Goal: Information Seeking & Learning: Learn about a topic

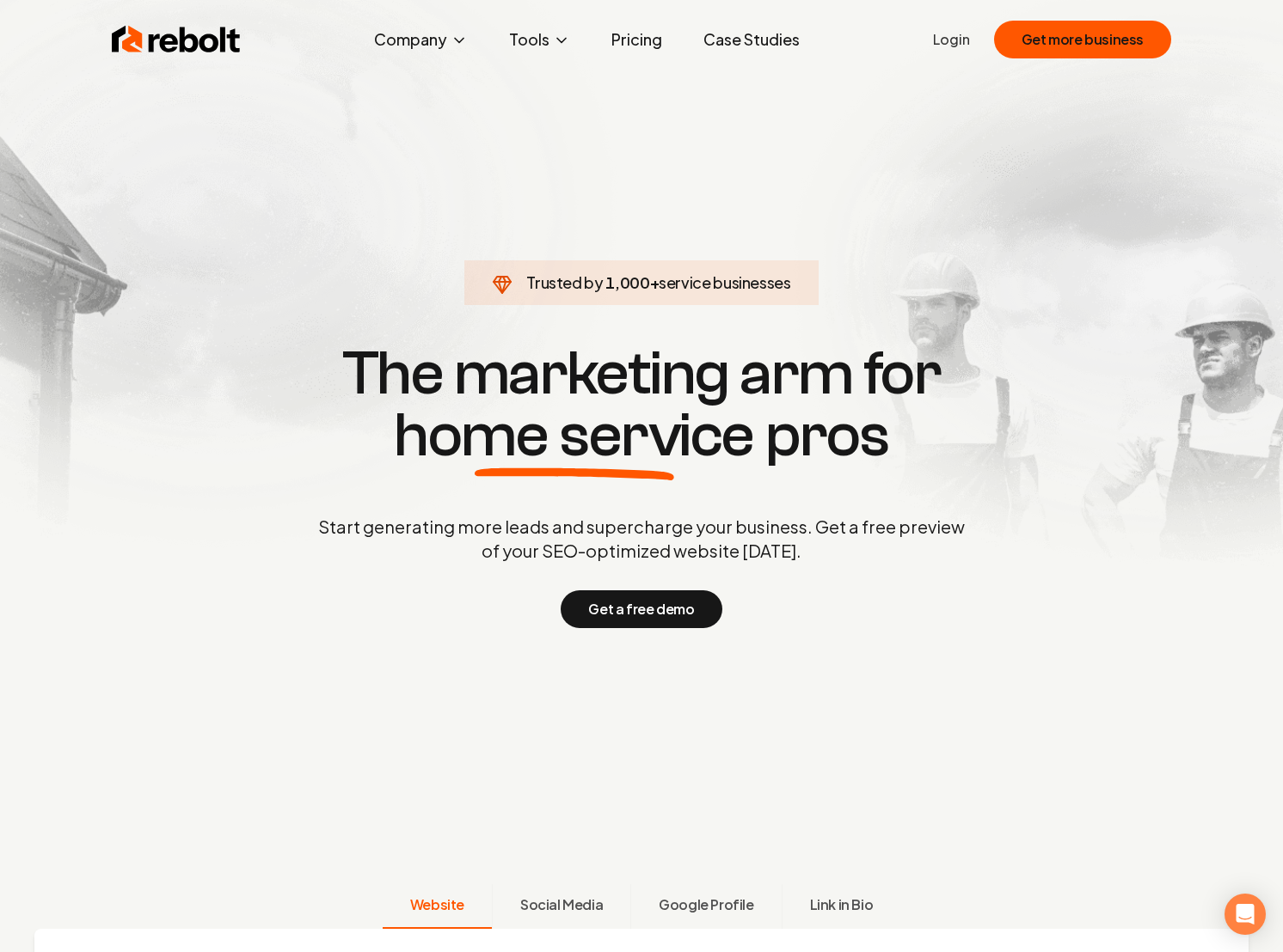
click at [635, 45] on link "Pricing" at bounding box center [637, 40] width 78 height 34
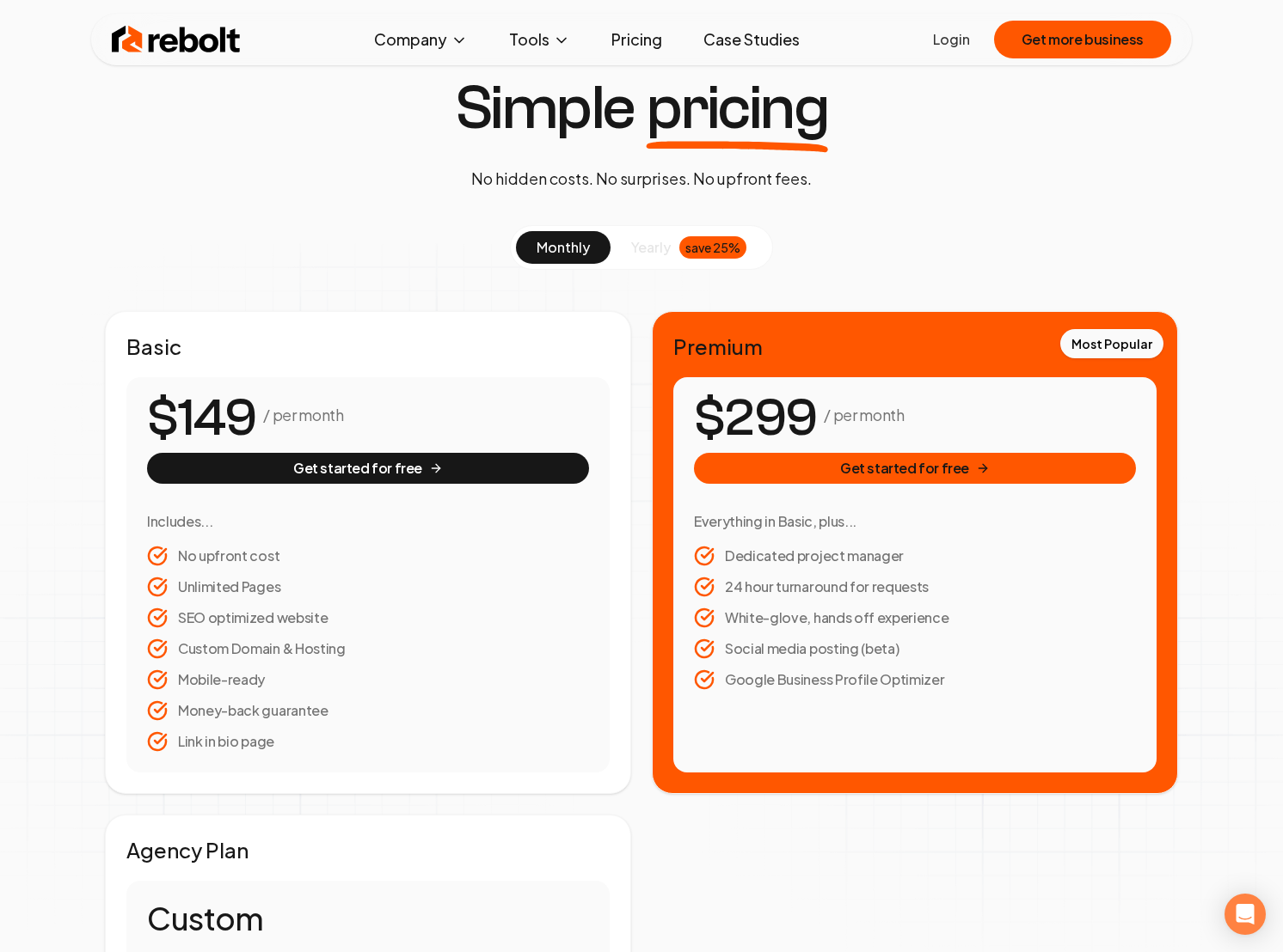
scroll to position [77, 0]
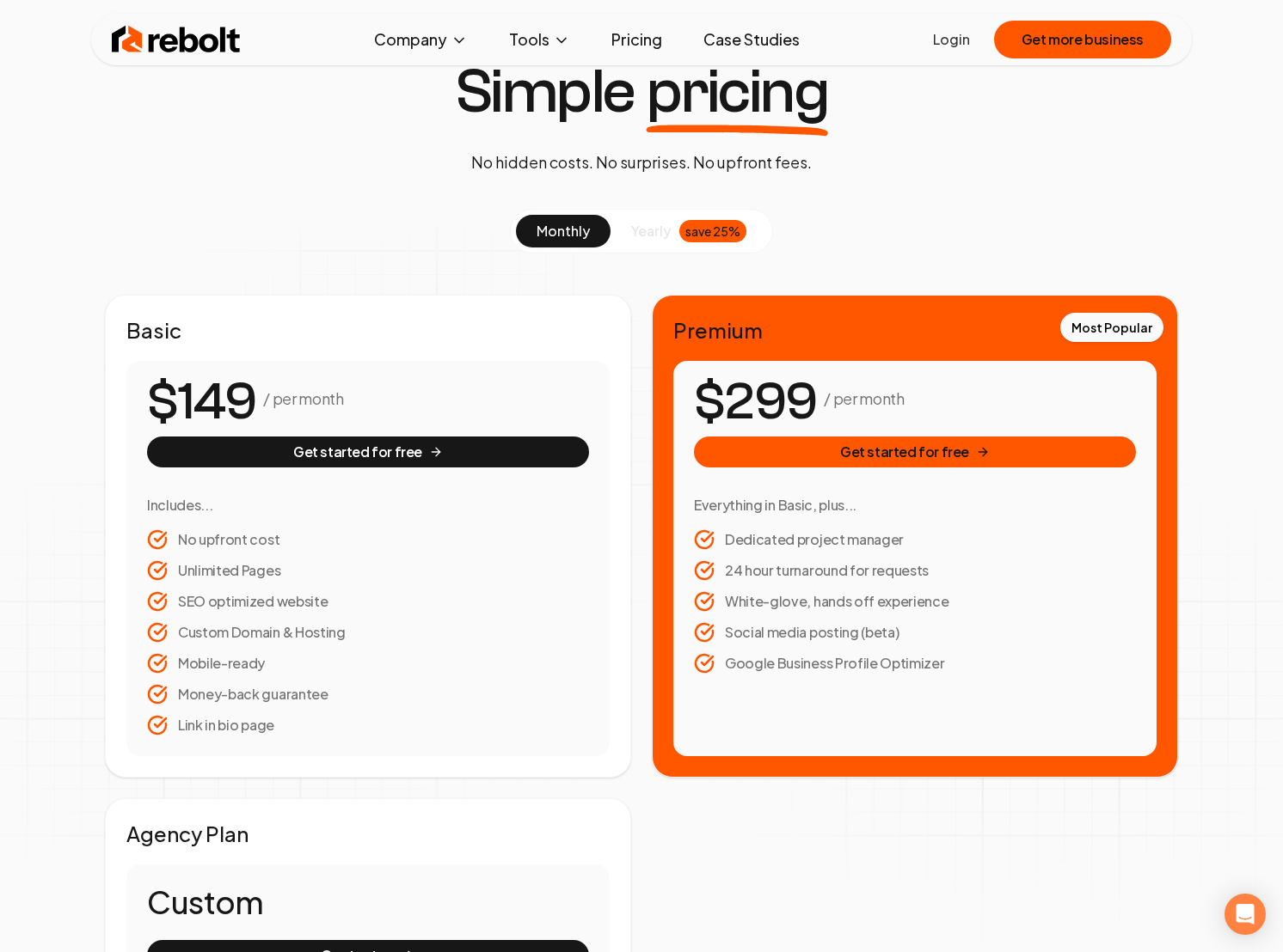
click at [668, 238] on span "yearly" at bounding box center [651, 231] width 40 height 21
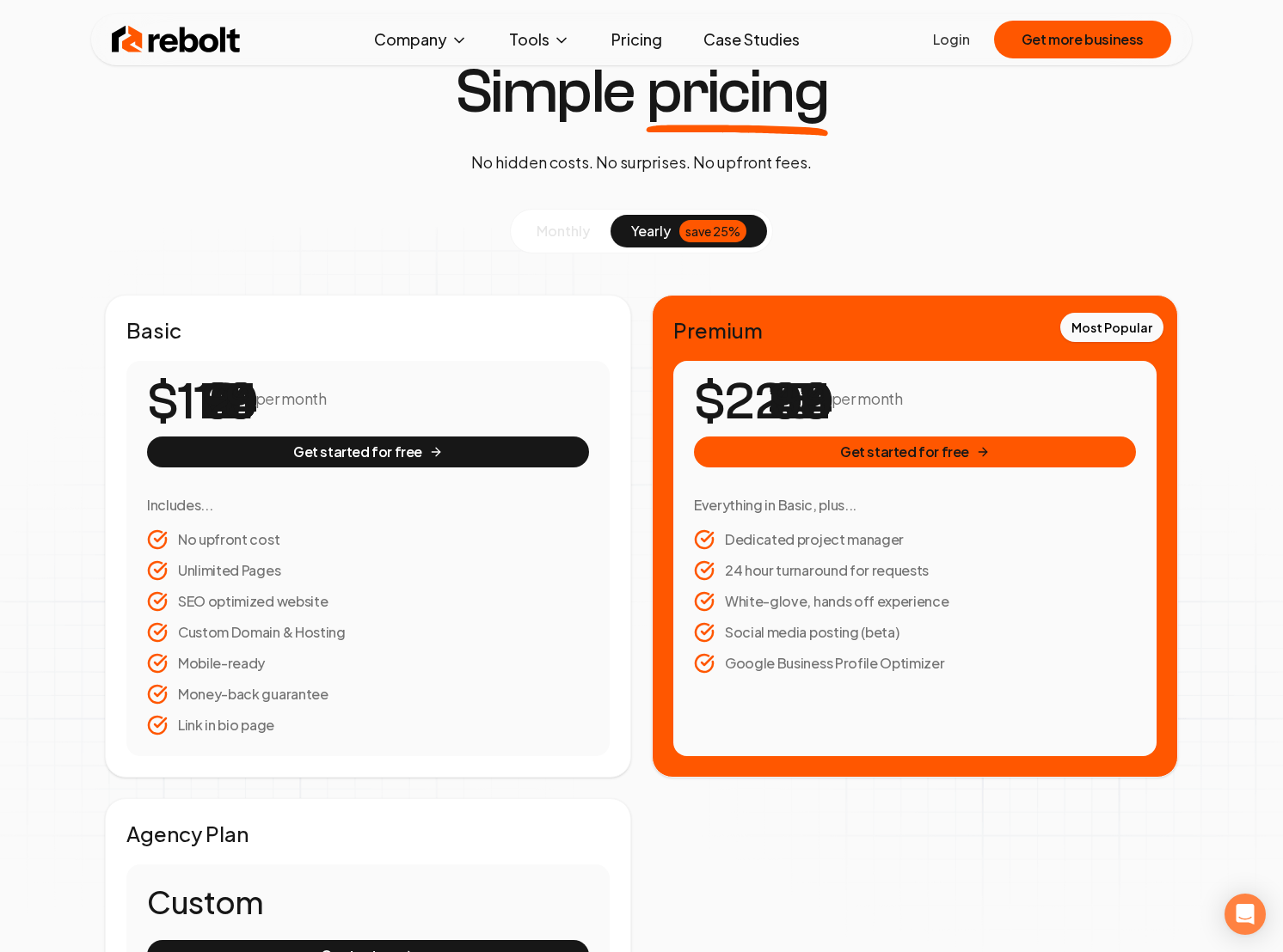
click at [554, 239] on button "monthly" at bounding box center [564, 231] width 95 height 32
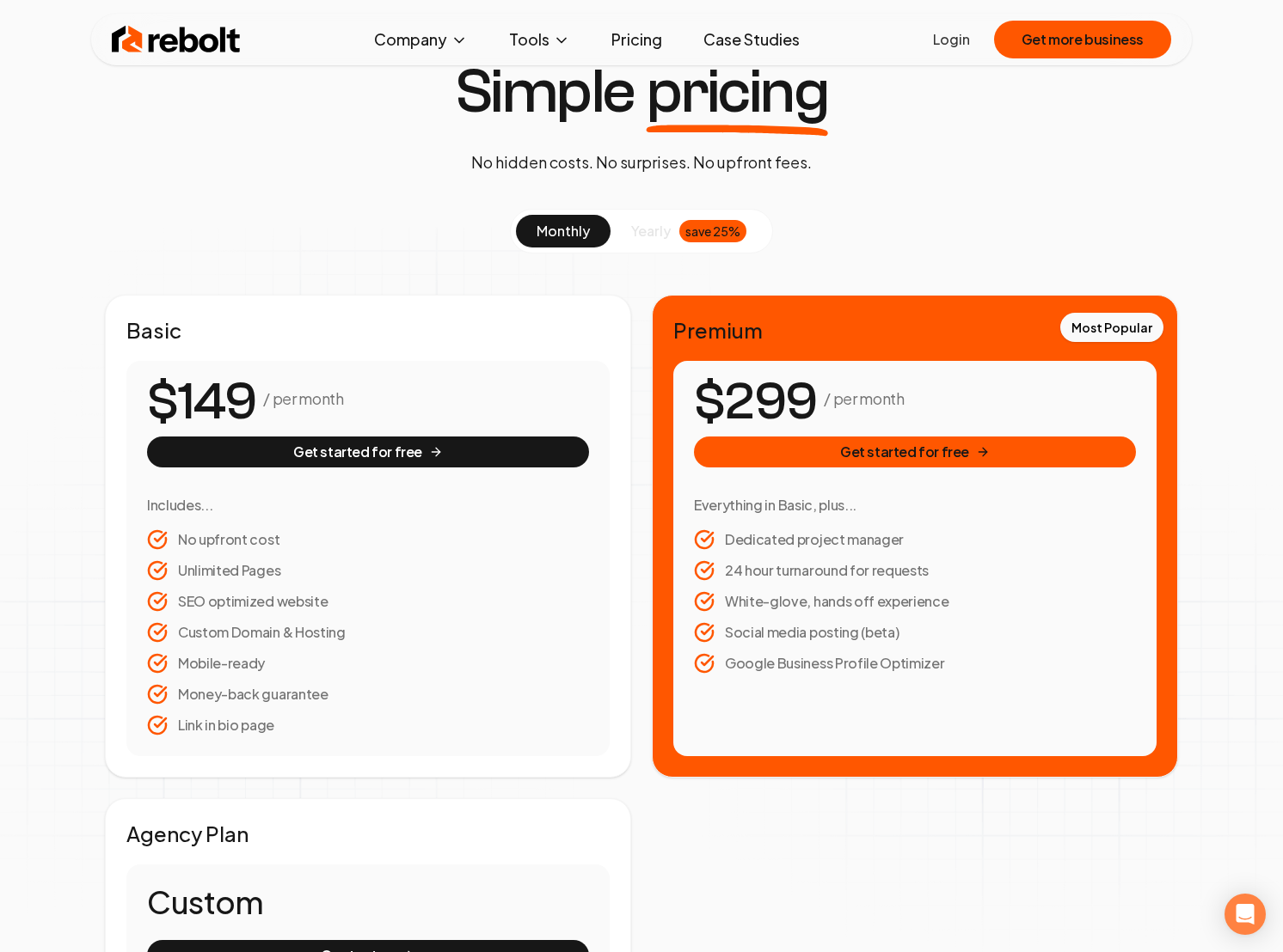
click at [644, 240] on span "yearly" at bounding box center [651, 231] width 40 height 21
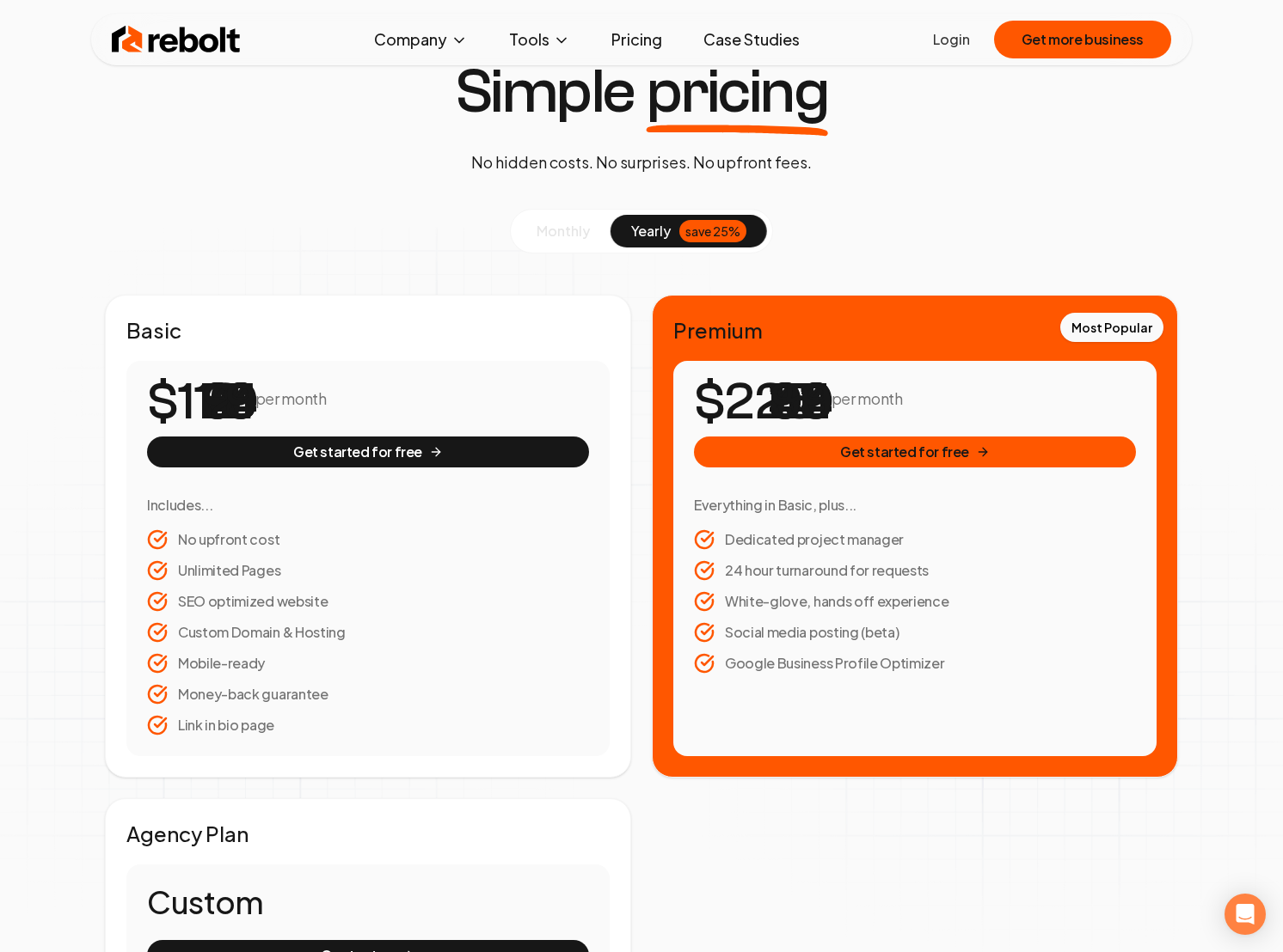
click at [581, 236] on span "monthly" at bounding box center [563, 230] width 53 height 18
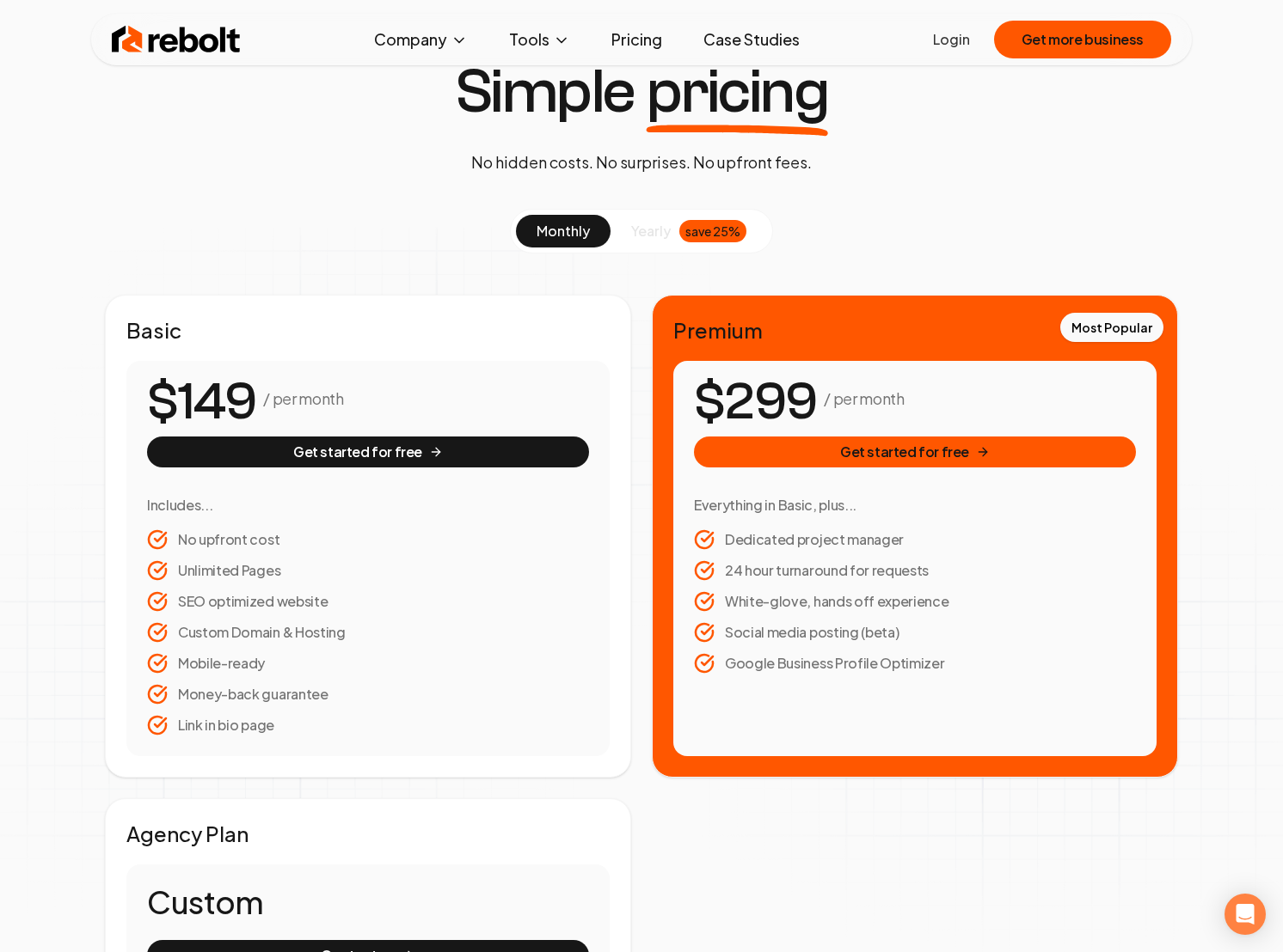
click at [653, 248] on div "monthly yearly save 25%" at bounding box center [641, 231] width 263 height 45
click at [653, 238] on span "yearly" at bounding box center [651, 231] width 40 height 21
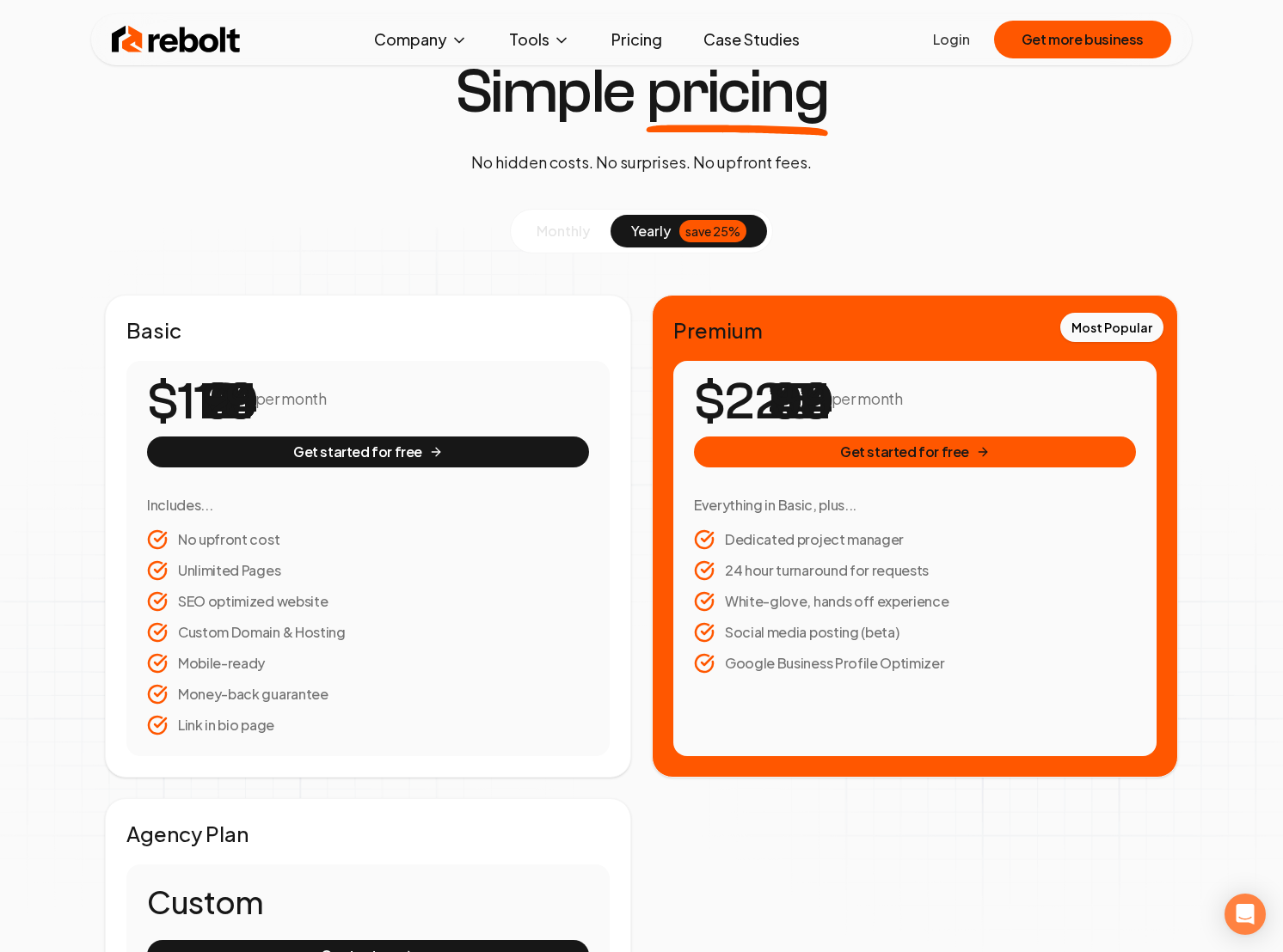
click at [545, 238] on span "monthly" at bounding box center [563, 230] width 53 height 18
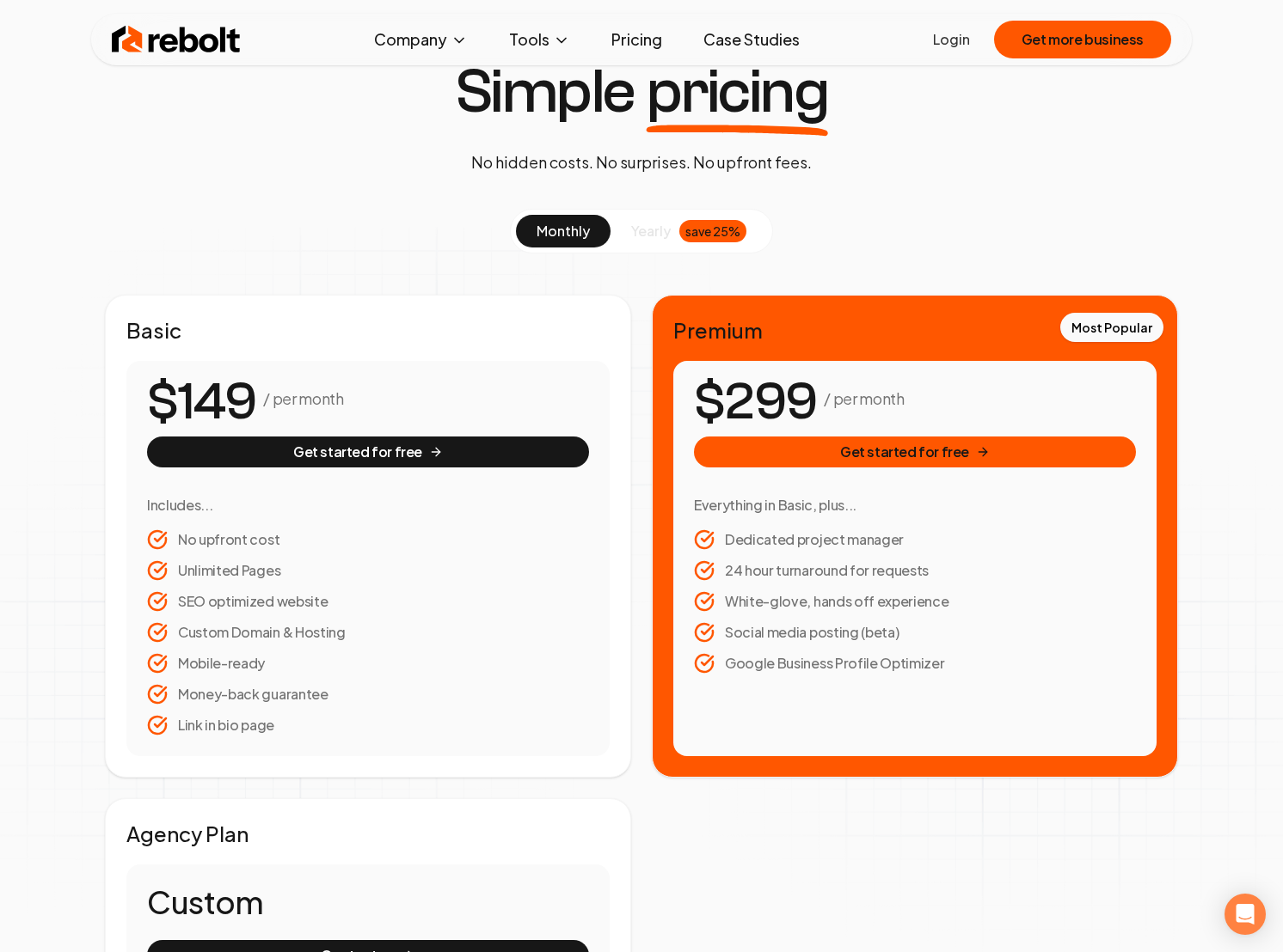
click at [670, 234] on button "yearly save 25%" at bounding box center [688, 231] width 157 height 32
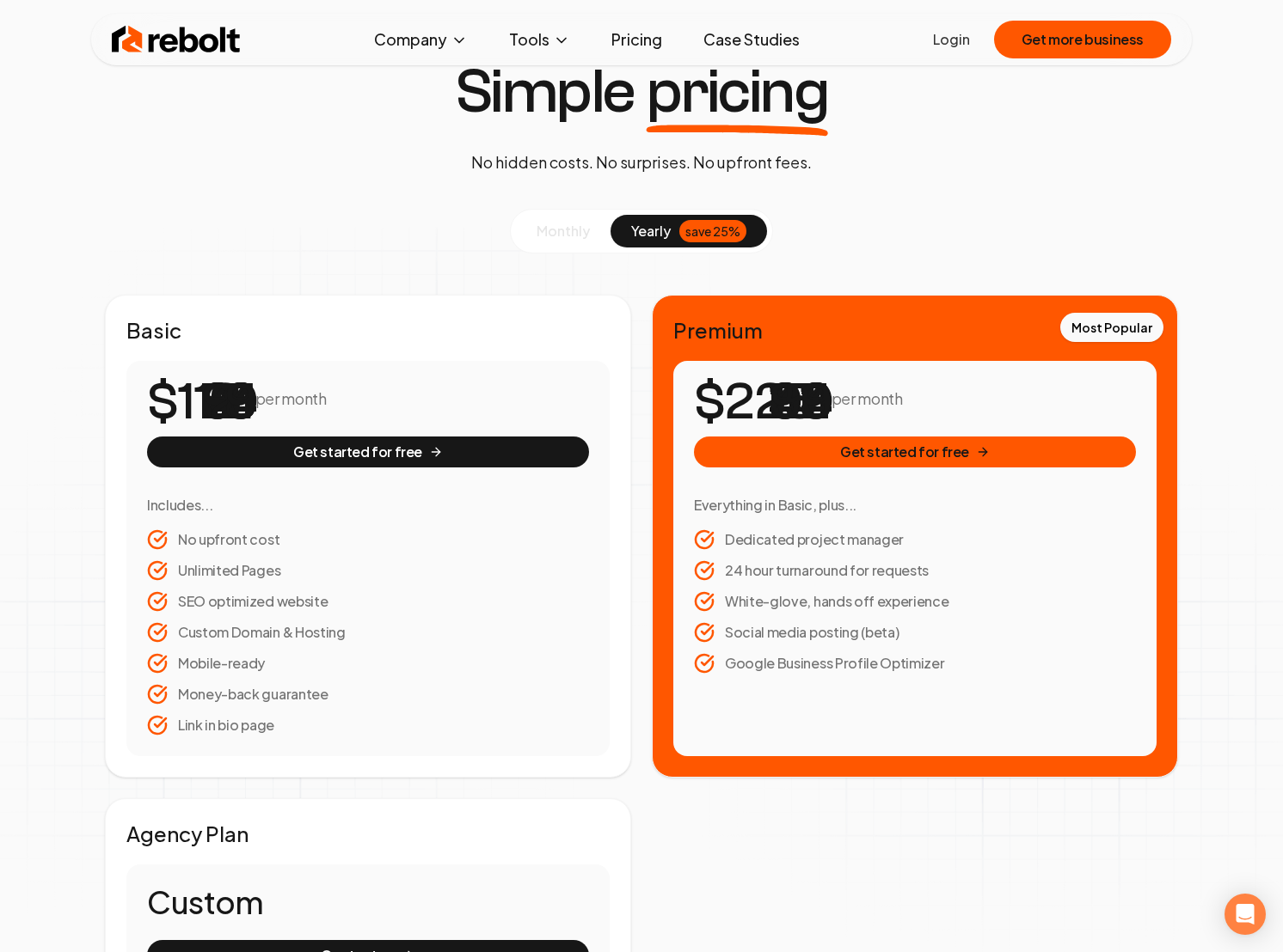
click at [576, 230] on span "monthly" at bounding box center [563, 230] width 53 height 18
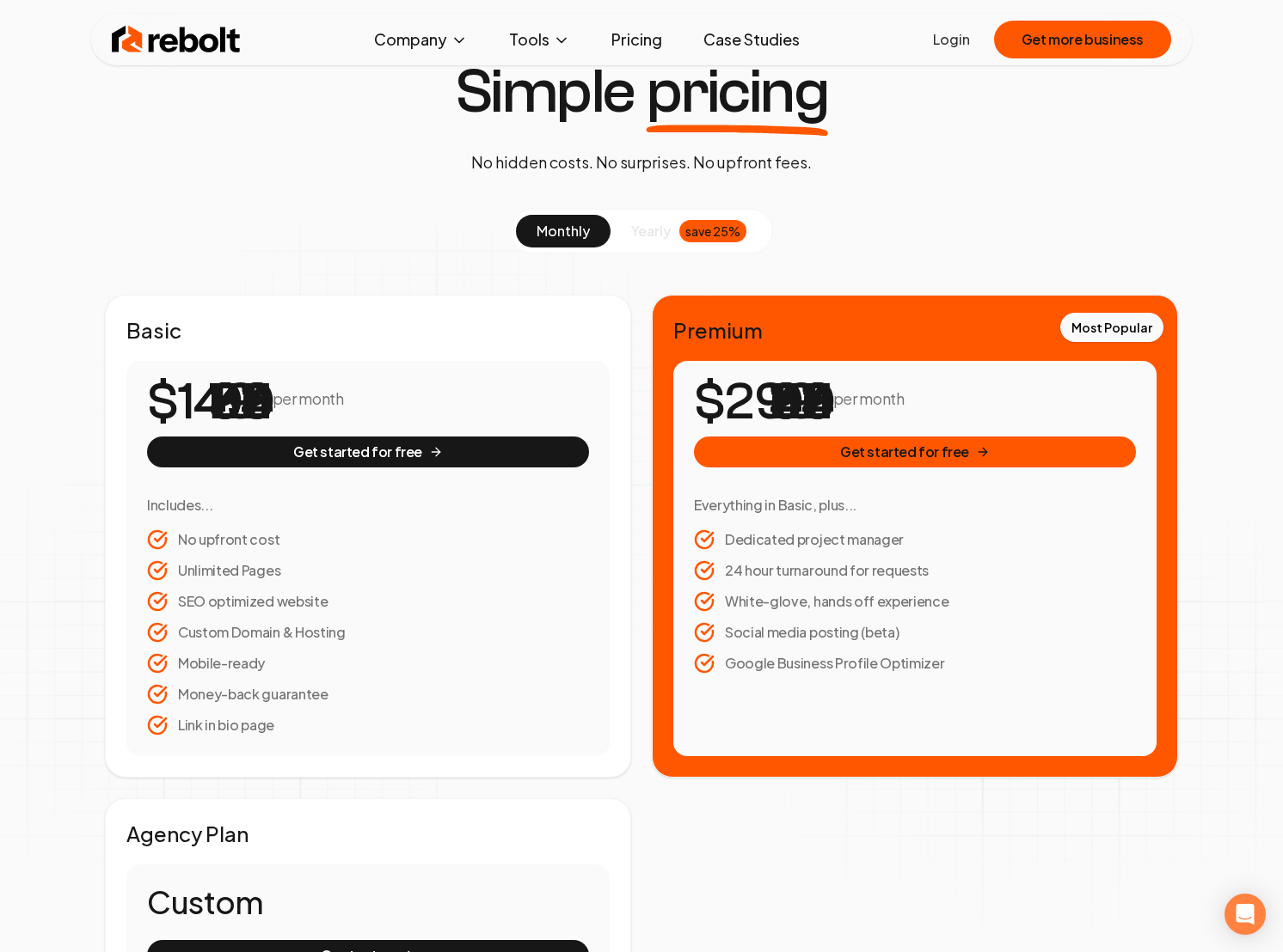
click at [633, 234] on span "yearly" at bounding box center [651, 231] width 40 height 21
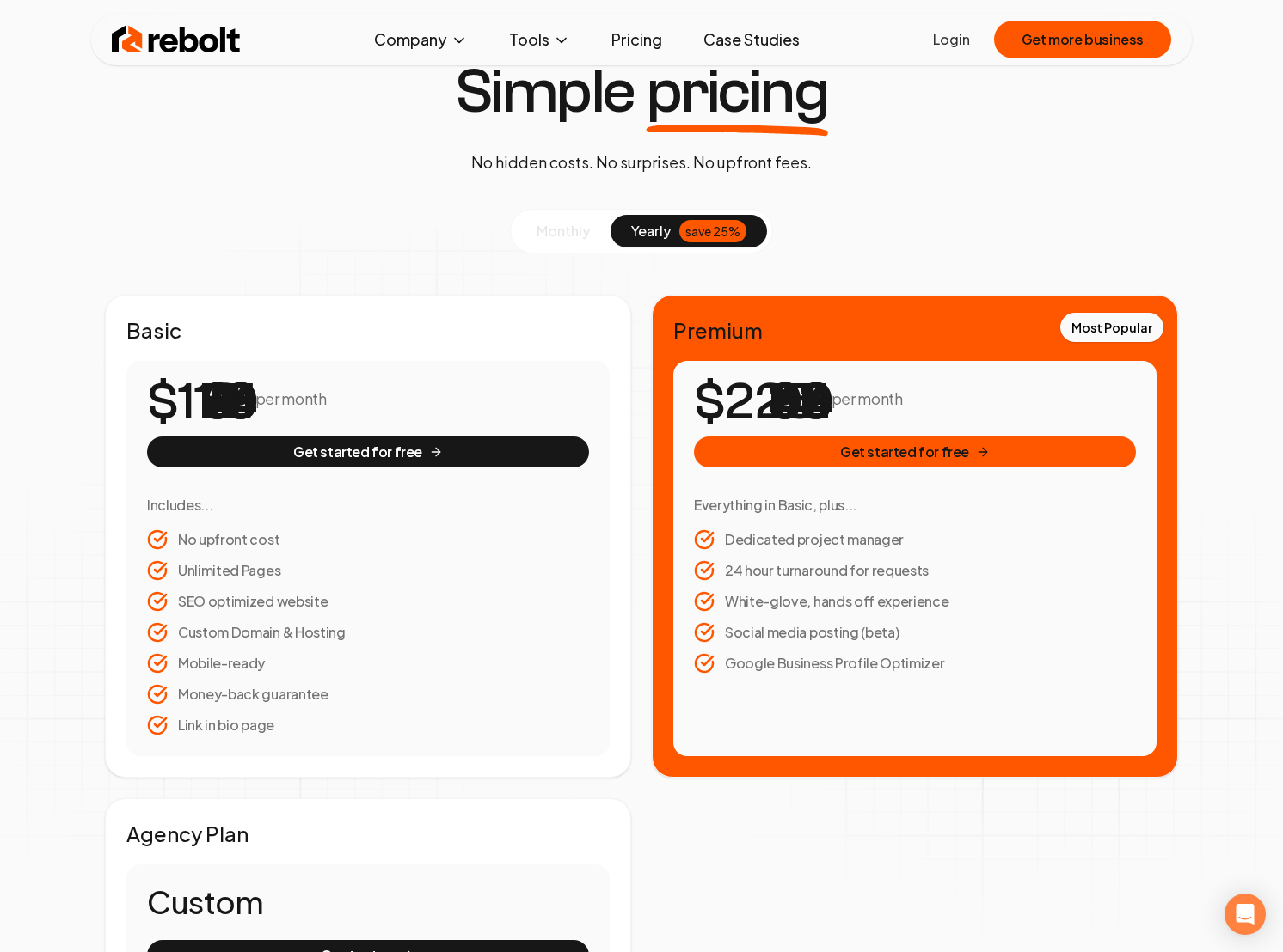
click at [568, 230] on span "monthly" at bounding box center [563, 230] width 53 height 18
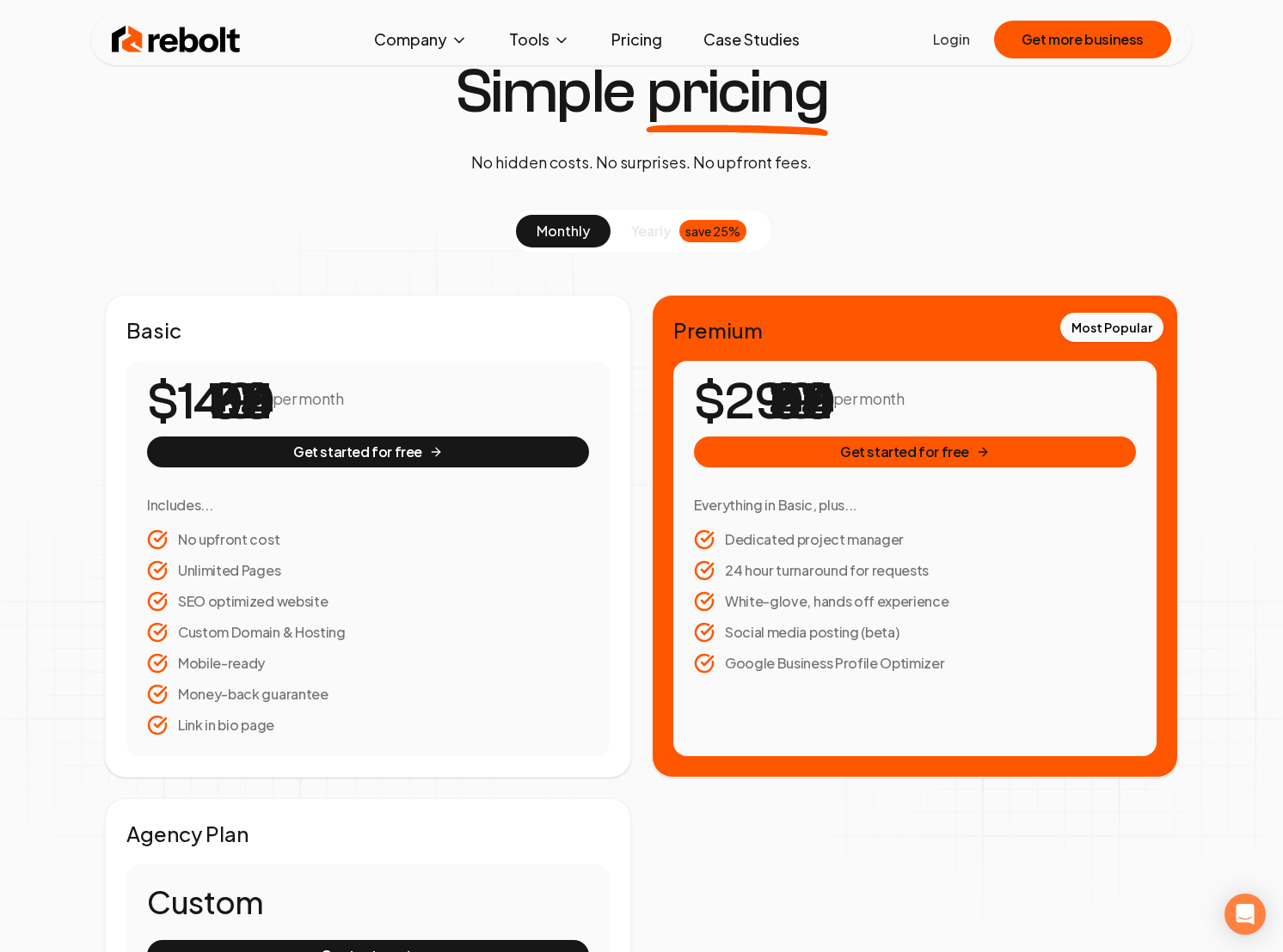
click at [625, 233] on button "yearly save 25%" at bounding box center [688, 231] width 157 height 32
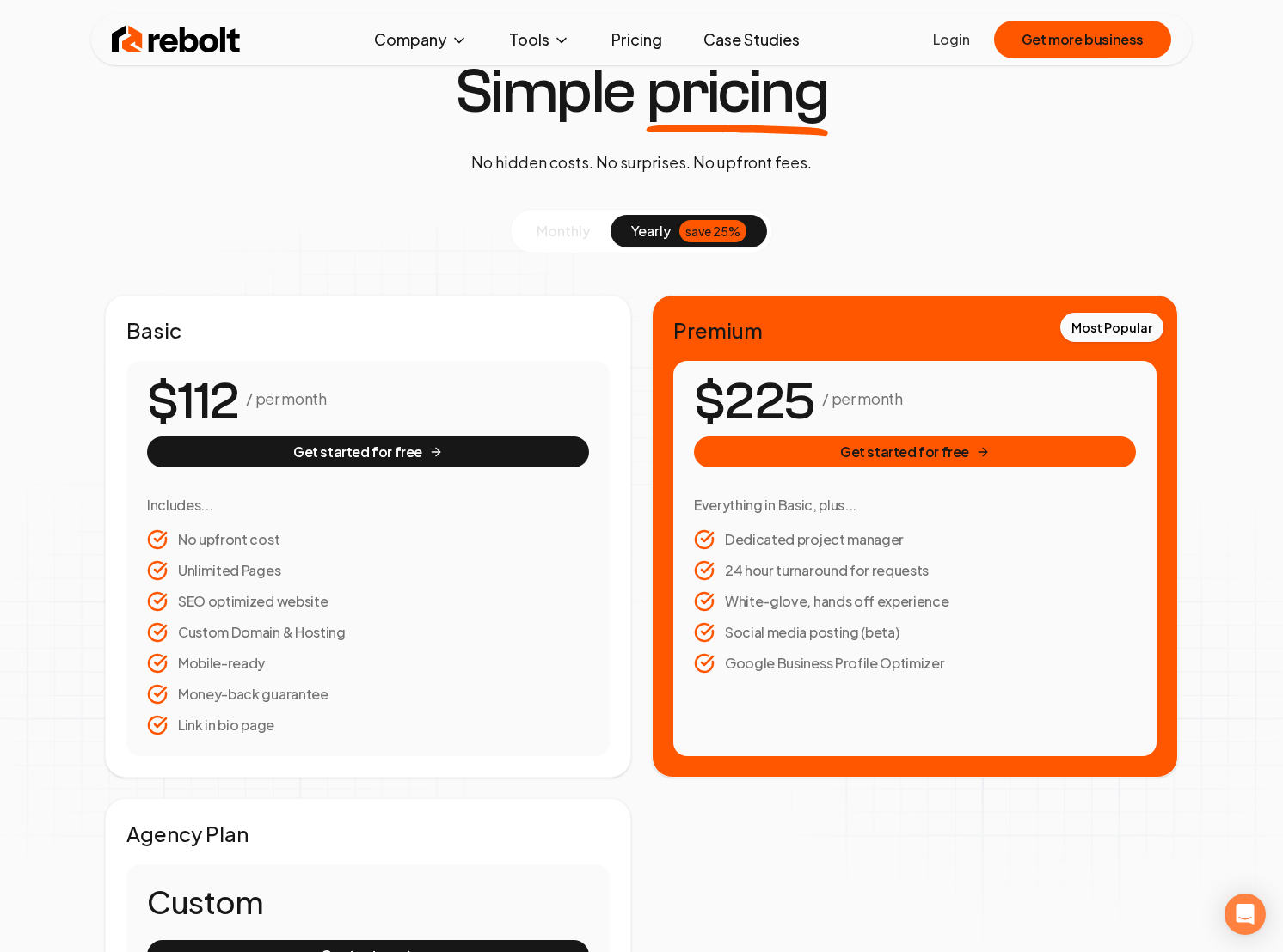
click at [579, 233] on span "monthly" at bounding box center [563, 230] width 53 height 18
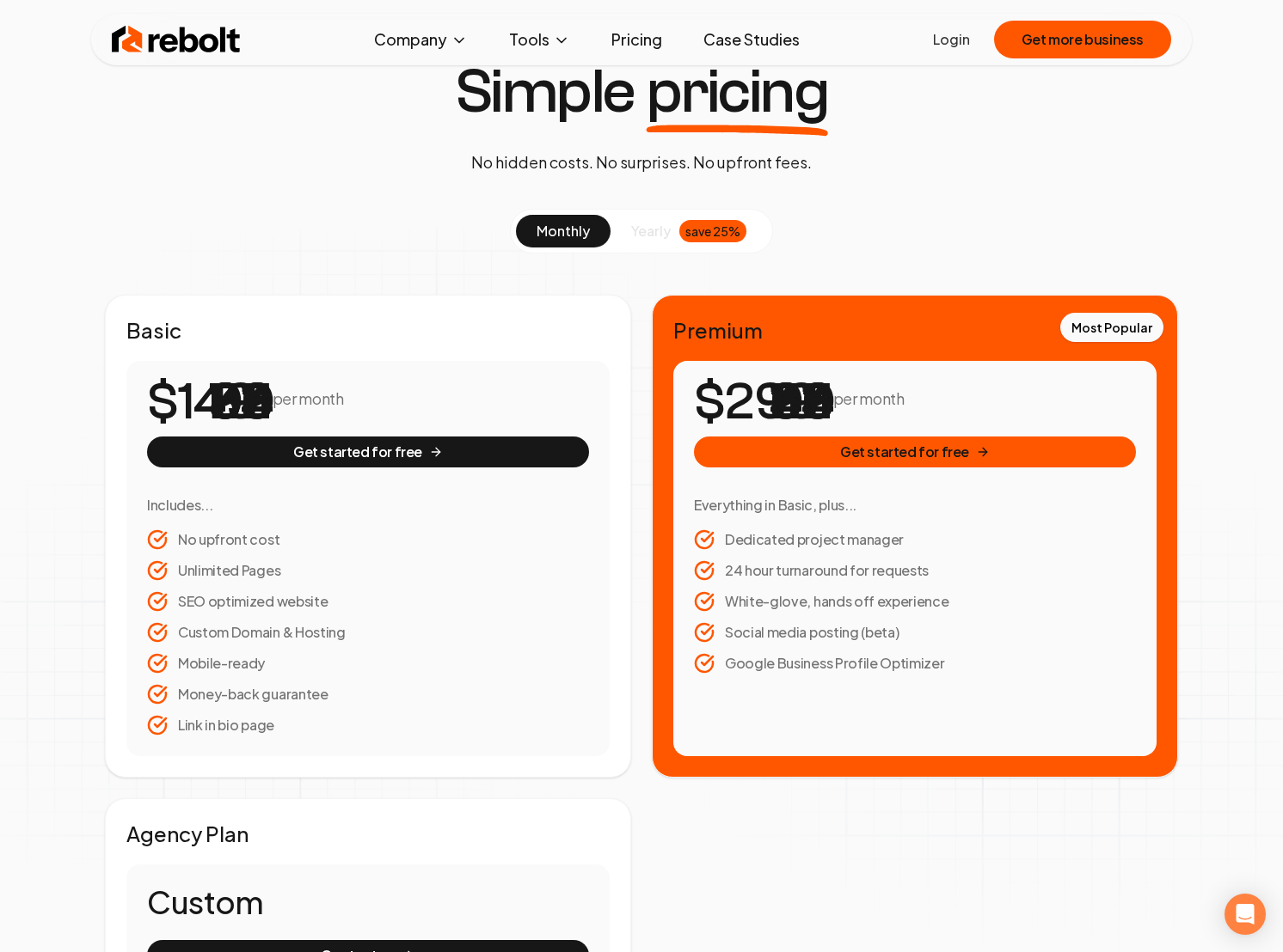
click at [664, 234] on span "yearly" at bounding box center [651, 231] width 40 height 21
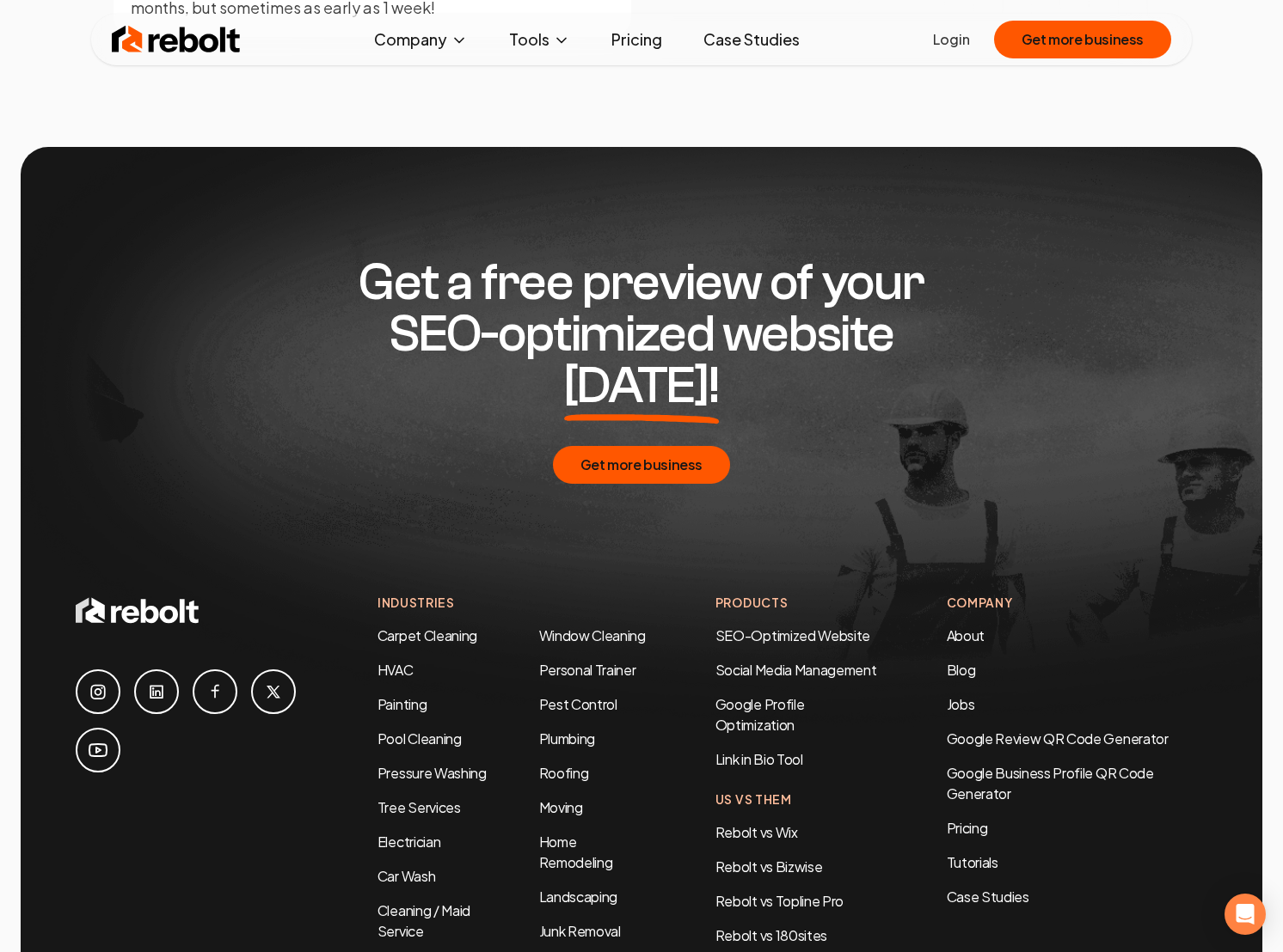
scroll to position [3572, 0]
